Goal: Task Accomplishment & Management: Manage account settings

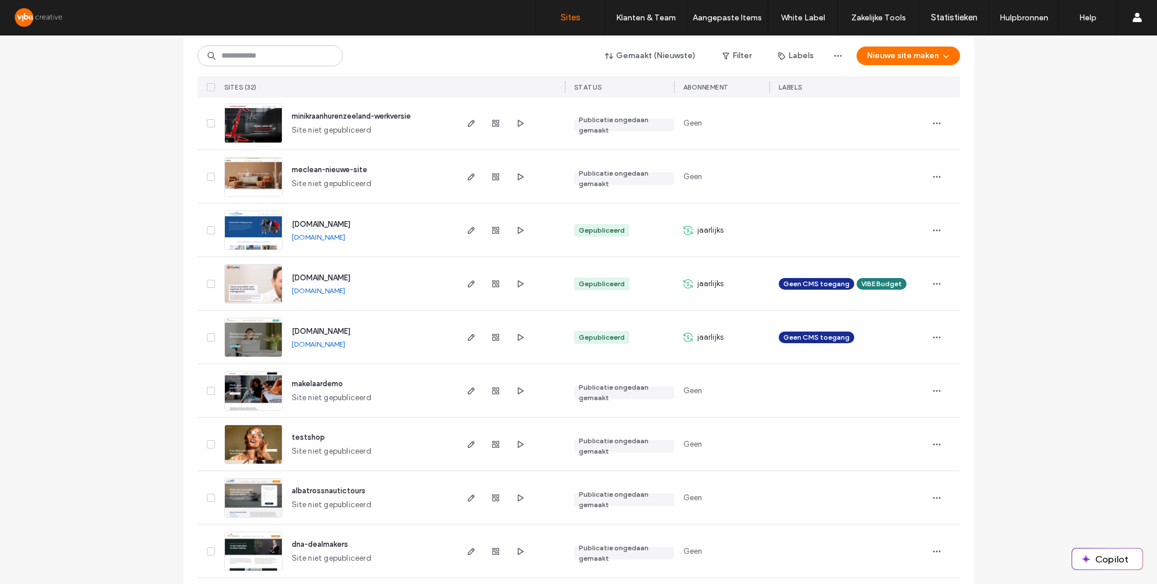
scroll to position [337, 0]
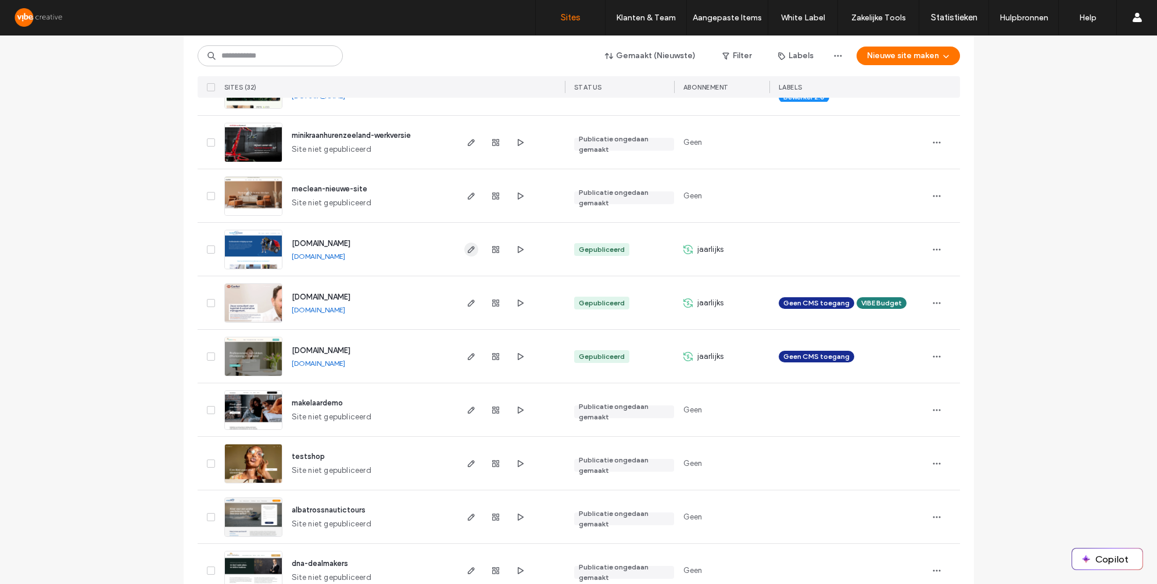
click at [467, 252] on use "button" at bounding box center [470, 249] width 7 height 7
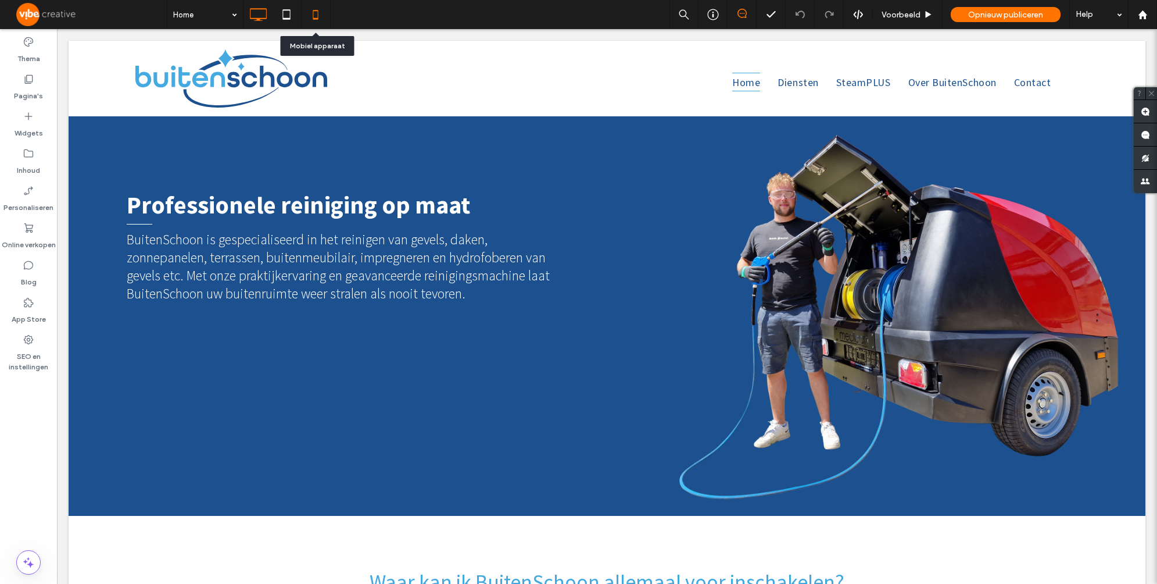
click at [322, 20] on icon at bounding box center [315, 14] width 23 height 23
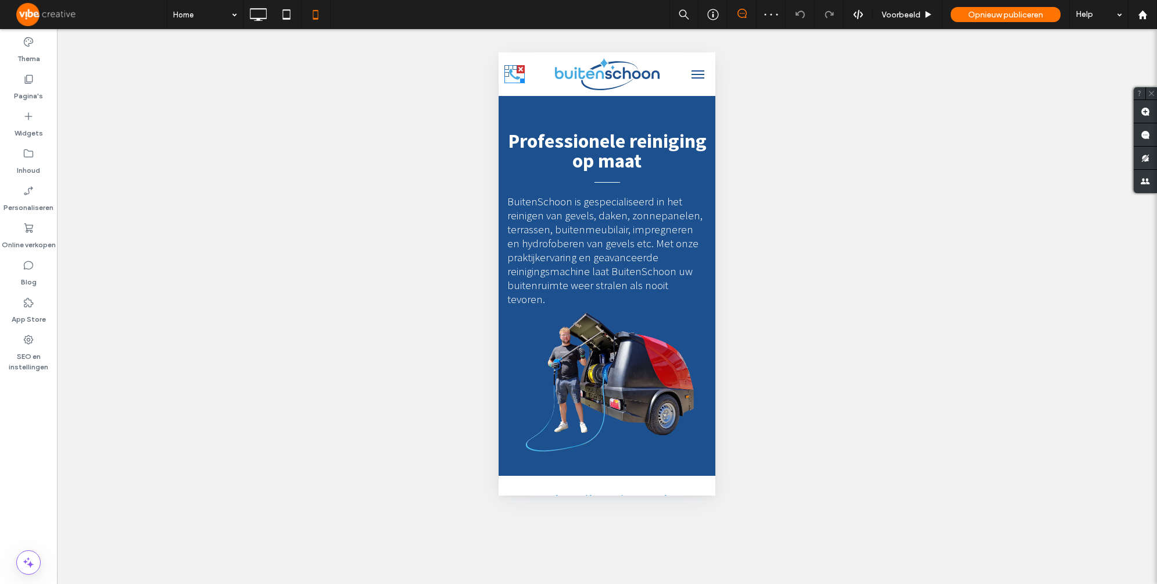
click at [514, 76] on icon at bounding box center [515, 74] width 20 height 18
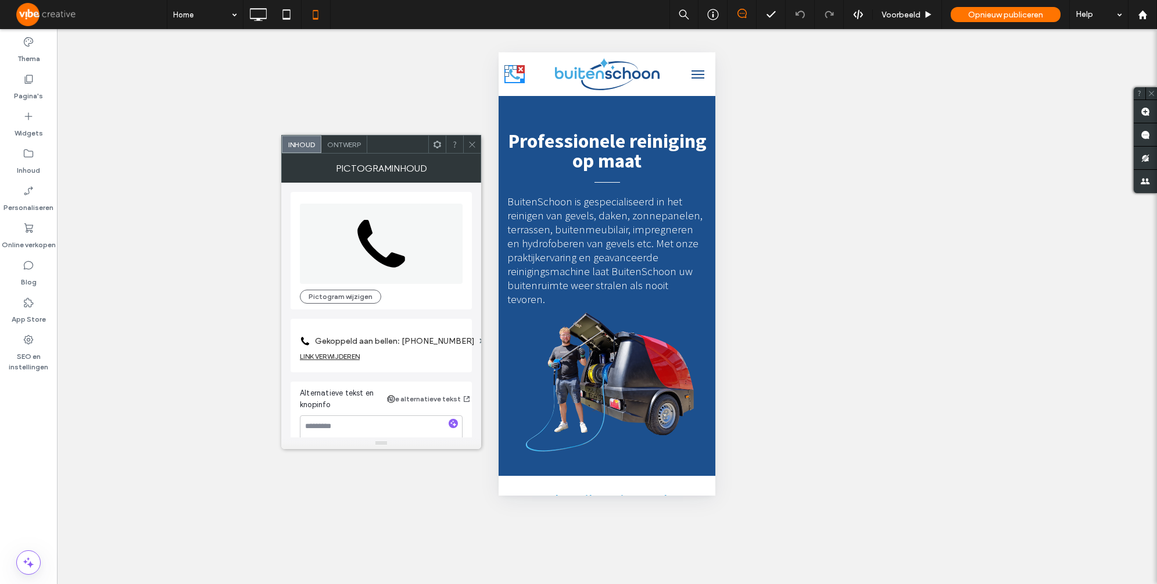
click at [347, 354] on div "LINK VERWIJDEREN" at bounding box center [330, 356] width 60 height 9
click at [355, 341] on label "Linkpictogram" at bounding box center [377, 341] width 155 height 22
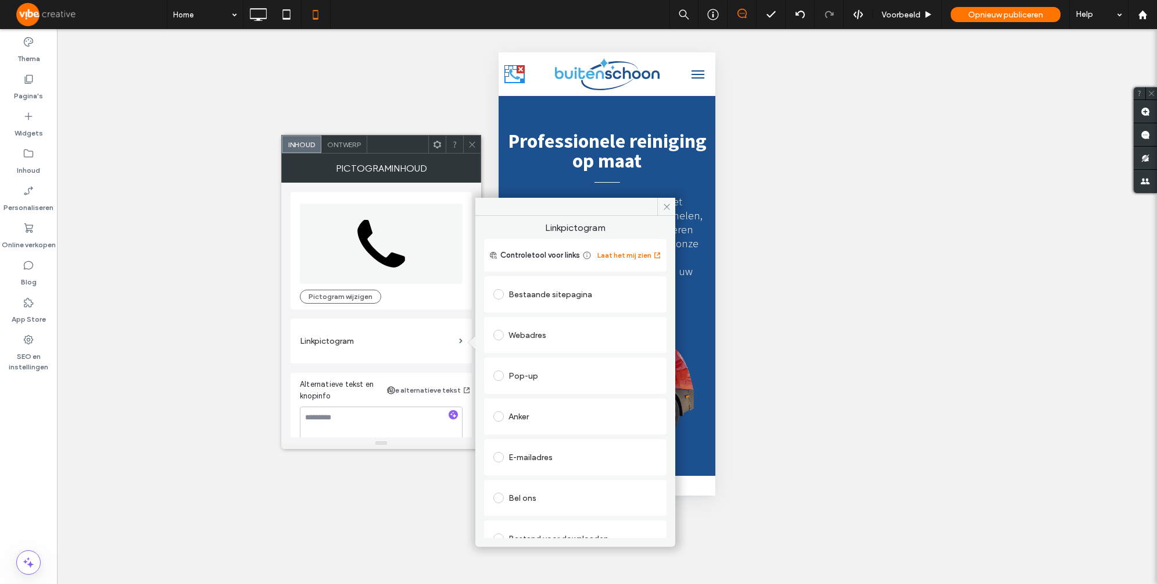
click at [548, 489] on div "Bel ons" at bounding box center [576, 497] width 164 height 19
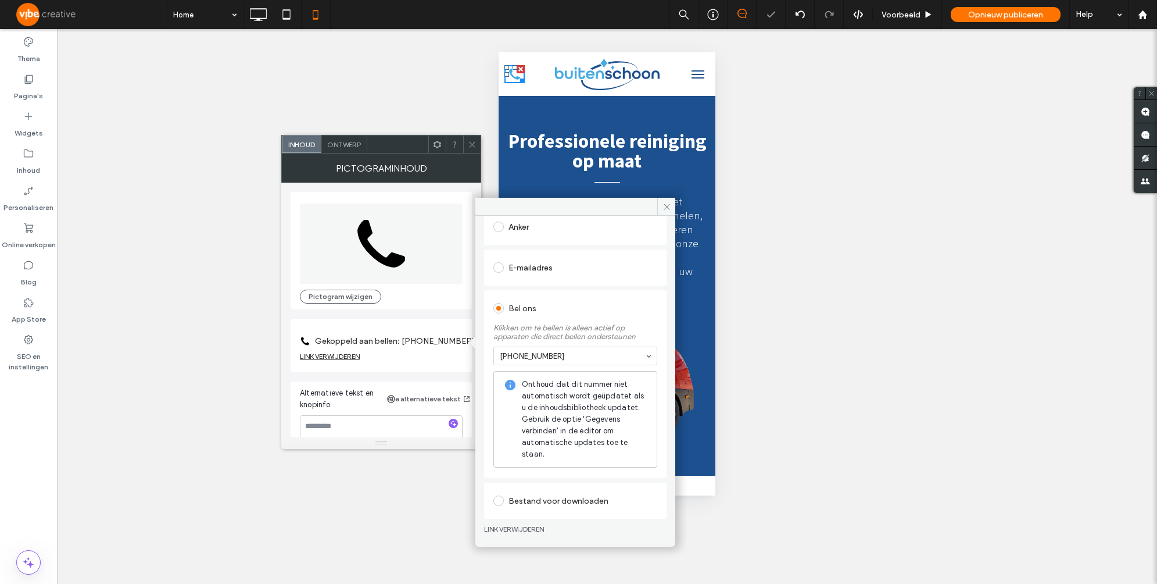
scroll to position [192, 0]
click at [636, 307] on div "Bel ons" at bounding box center [576, 306] width 164 height 19
click at [665, 209] on icon at bounding box center [667, 206] width 9 height 9
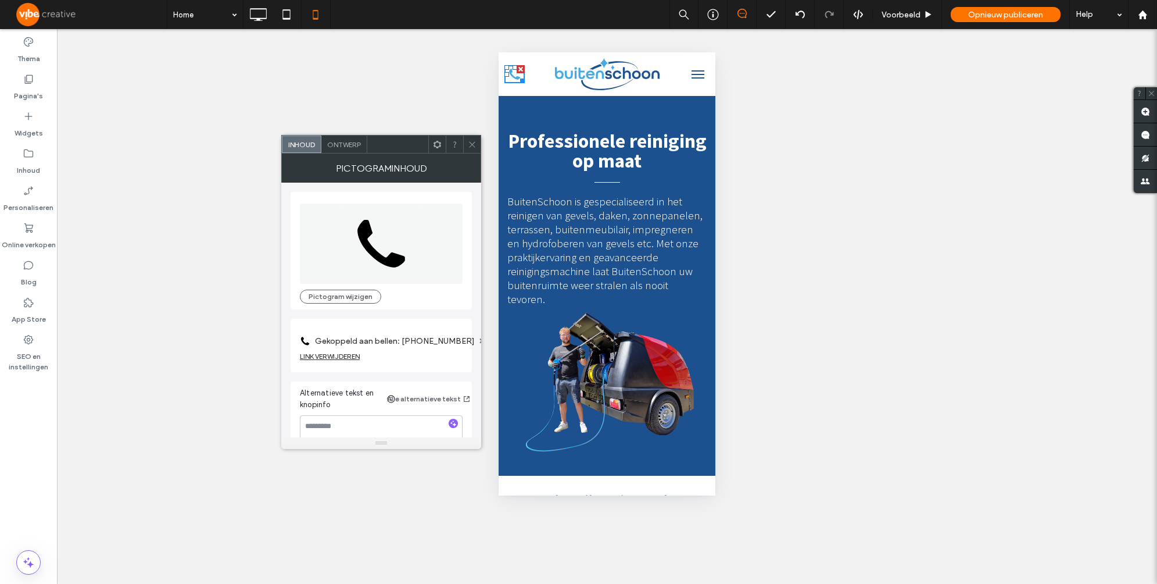
click at [474, 148] on span at bounding box center [472, 143] width 9 height 17
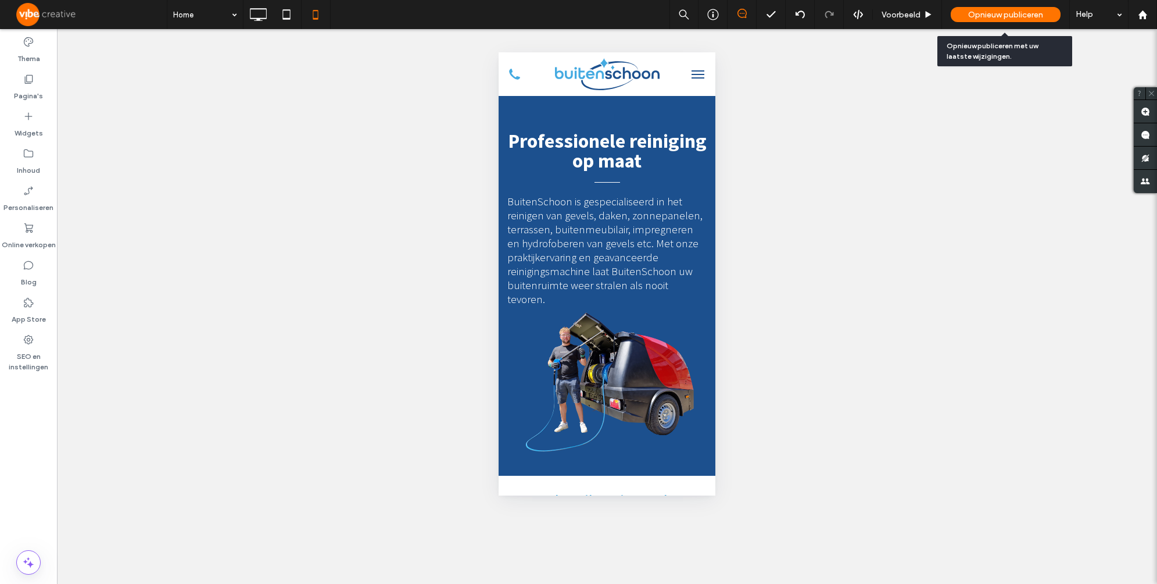
click at [979, 14] on span "Opnieuw publiceren" at bounding box center [1005, 15] width 75 height 10
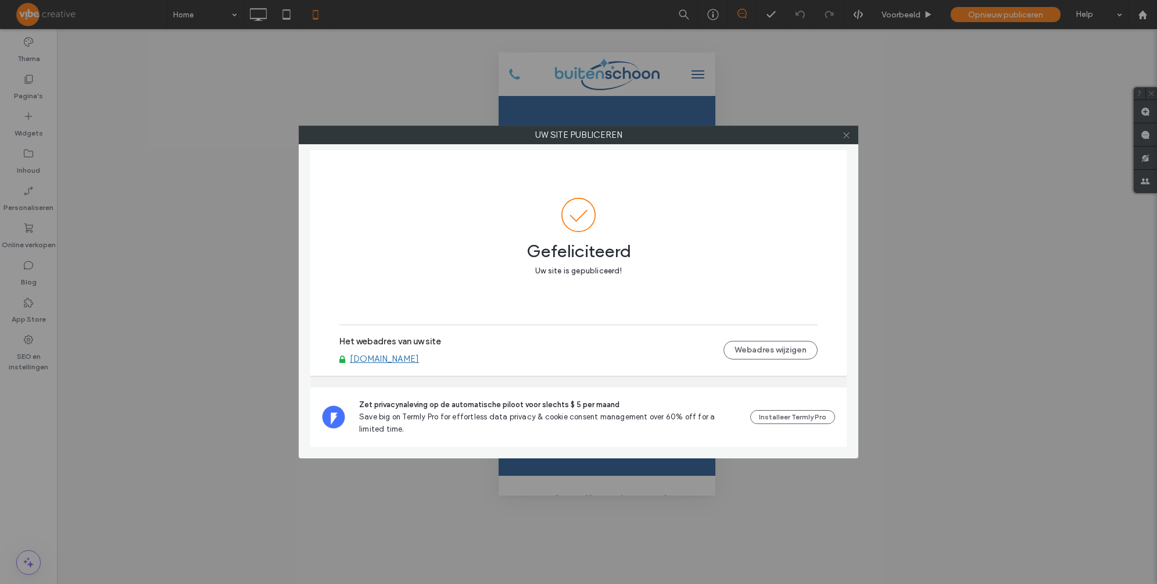
click at [844, 131] on icon at bounding box center [846, 135] width 9 height 9
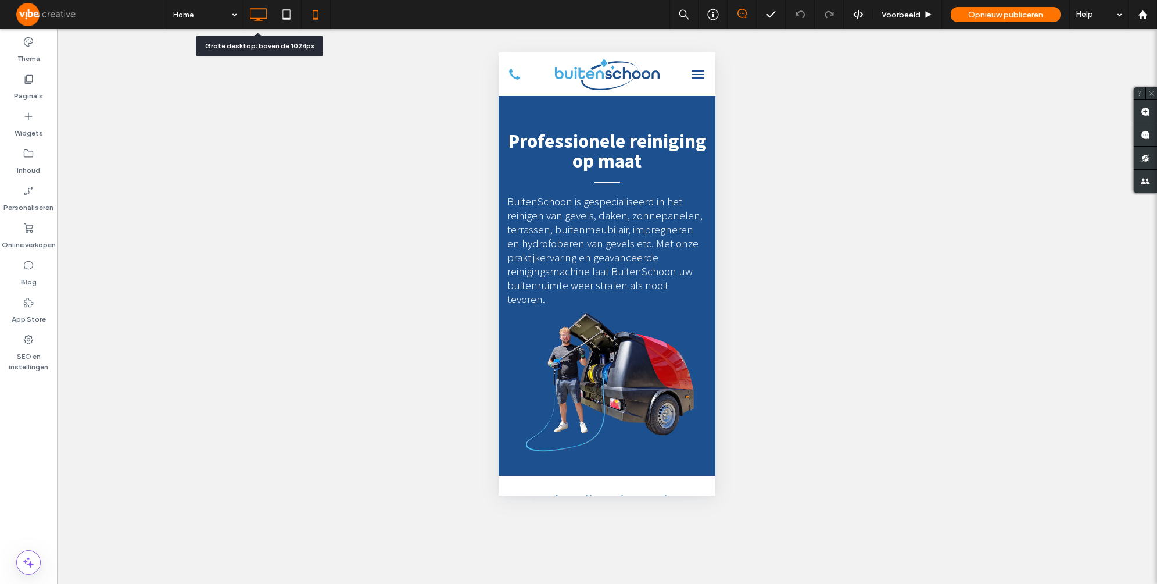
click at [266, 15] on icon at bounding box center [257, 14] width 23 height 23
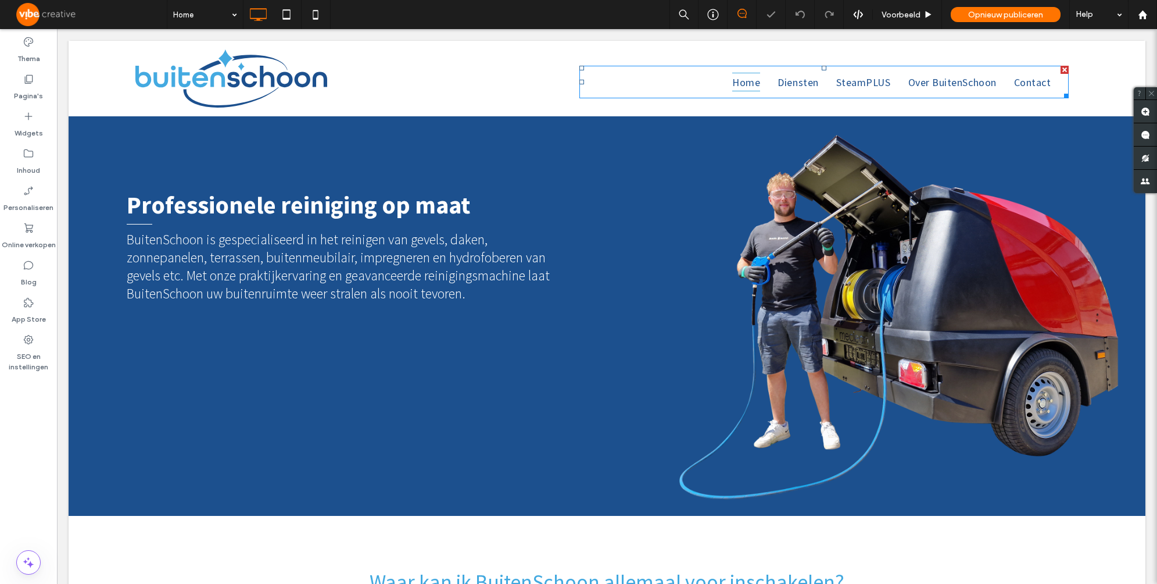
scroll to position [0, 0]
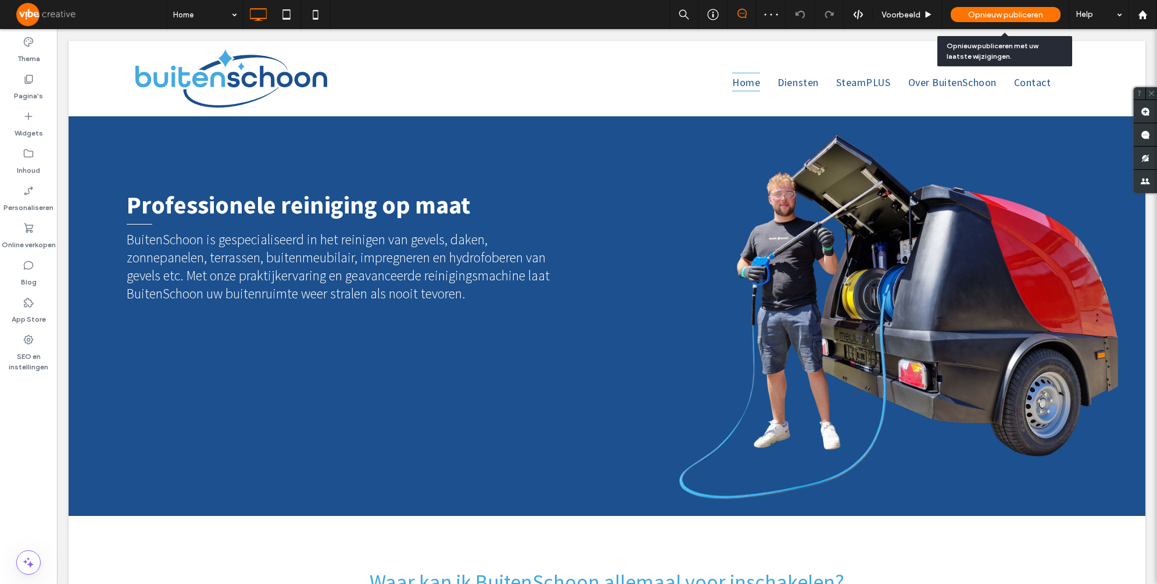
click at [1033, 20] on div "Opnieuw publiceren" at bounding box center [1006, 14] width 110 height 15
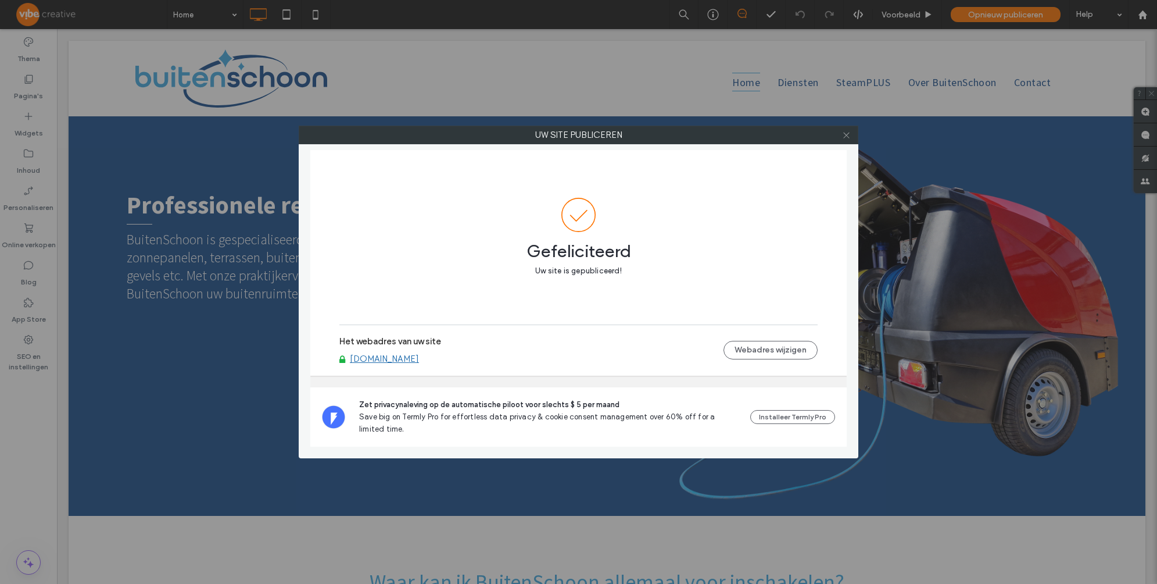
click at [848, 136] on icon at bounding box center [846, 135] width 9 height 9
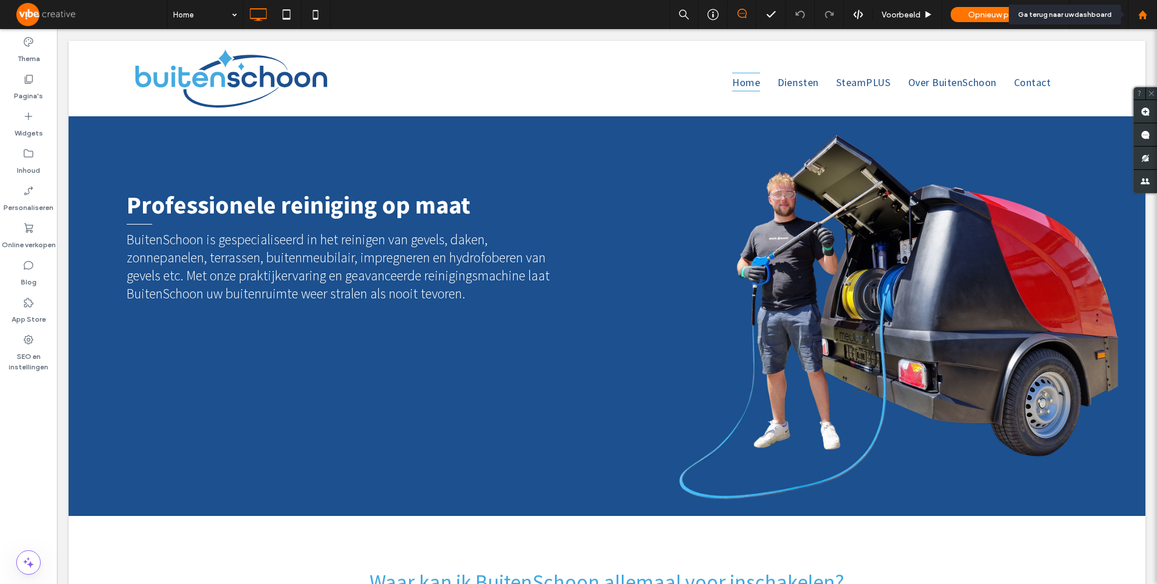
click at [1140, 17] on use at bounding box center [1142, 14] width 9 height 9
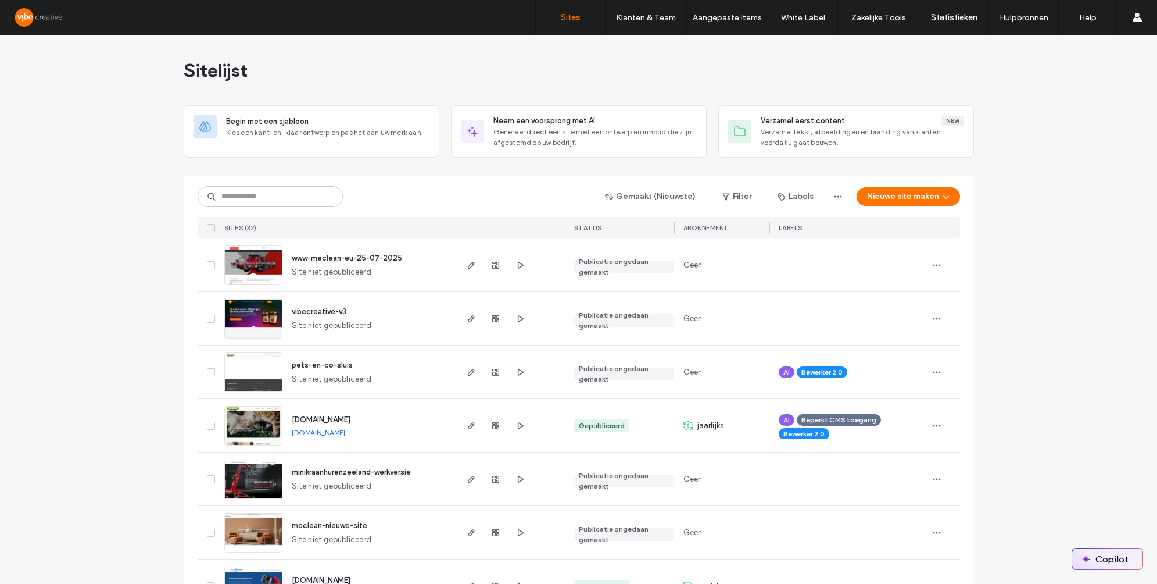
click at [1101, 559] on button "Copilot" at bounding box center [1107, 558] width 70 height 21
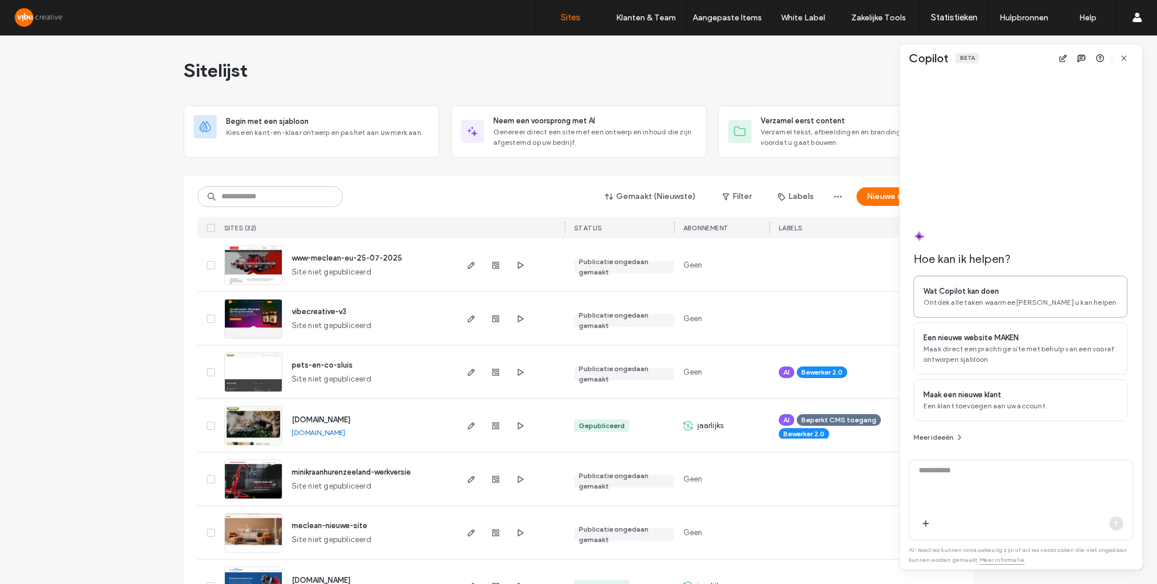
click at [972, 295] on span "Wat Copilot kan doen" at bounding box center [962, 291] width 76 height 12
click at [1013, 362] on span "Maak direct een prachtige site met behulp van een vooraf ontworpen sjabloon" at bounding box center [1021, 354] width 194 height 21
type textarea "**********"
click at [1127, 59] on icon "button" at bounding box center [1124, 57] width 9 height 9
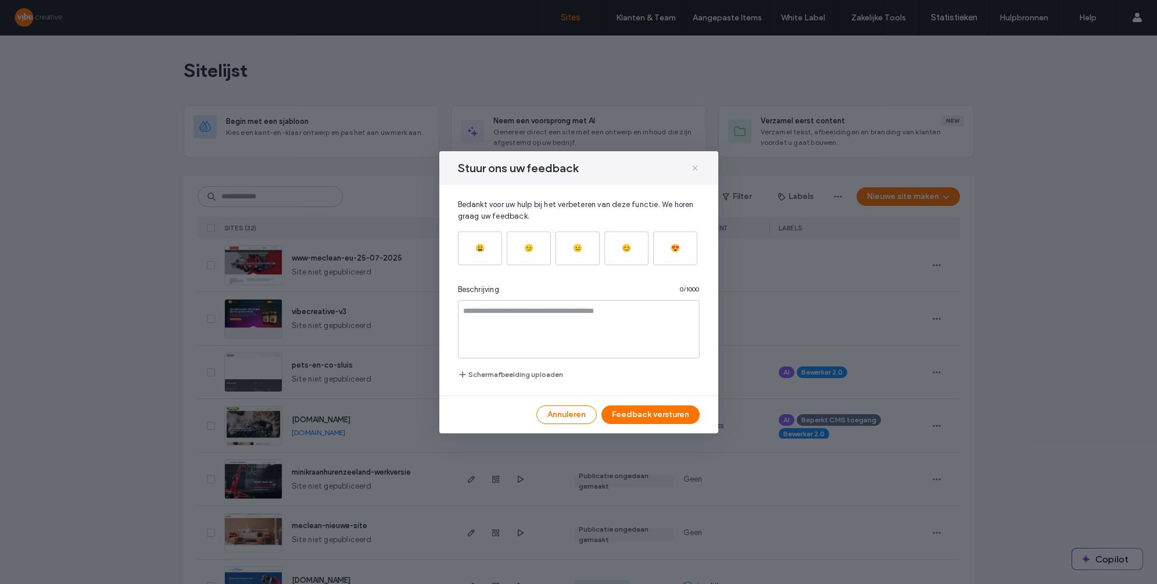
click at [696, 165] on icon at bounding box center [695, 167] width 9 height 9
